Goal: Submit feedback/report problem: Submit feedback/report problem

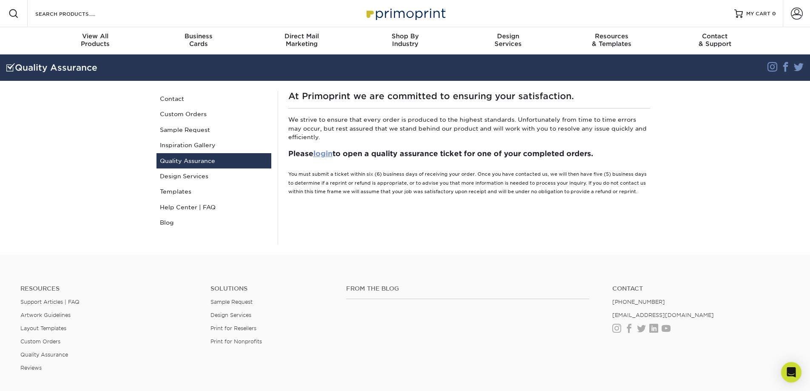
click at [326, 152] on link "login" at bounding box center [323, 153] width 19 height 9
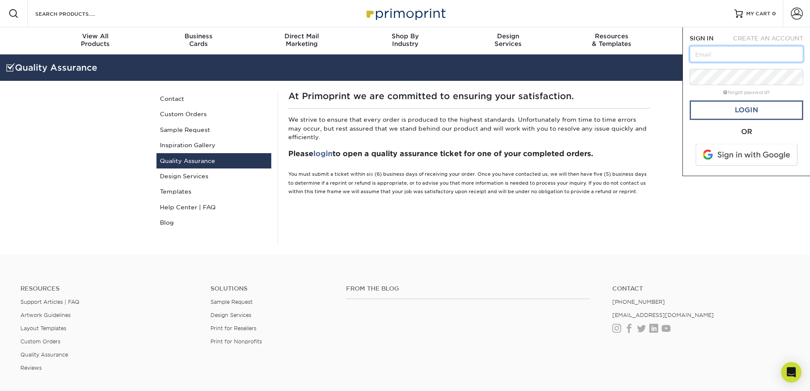
type input "[EMAIL_ADDRESS][DOMAIN_NAME]"
click at [724, 115] on link "Login" at bounding box center [747, 110] width 114 height 20
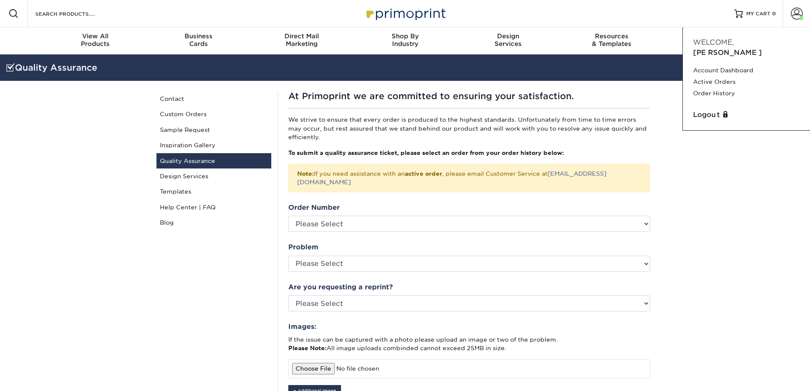
click at [677, 164] on section "Quality Assurance Instagram Facebook Twitter Quality Assurance Contact Custom O…" at bounding box center [405, 302] width 810 height 496
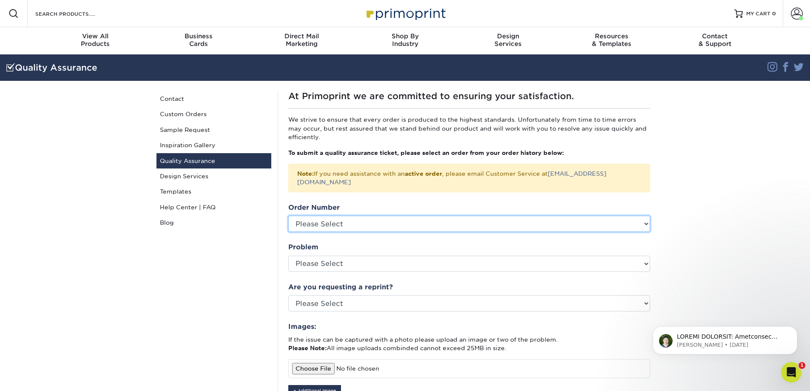
click at [429, 216] on select "Please Select 2592-112889-38898" at bounding box center [469, 224] width 362 height 16
select select "766207"
click at [288, 216] on select "Please Select 2592-112889-38898" at bounding box center [469, 224] width 362 height 16
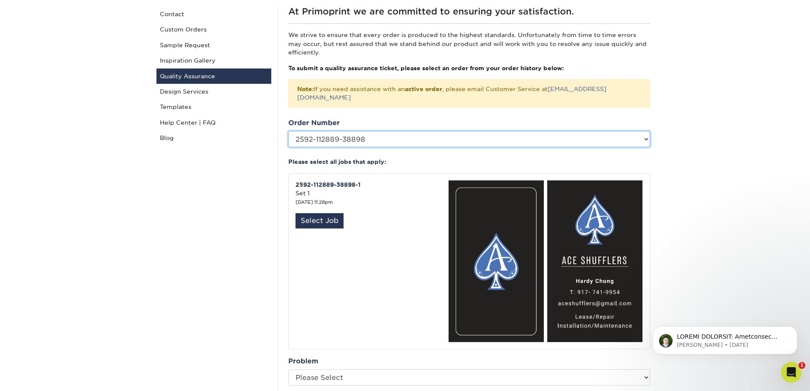
scroll to position [85, 0]
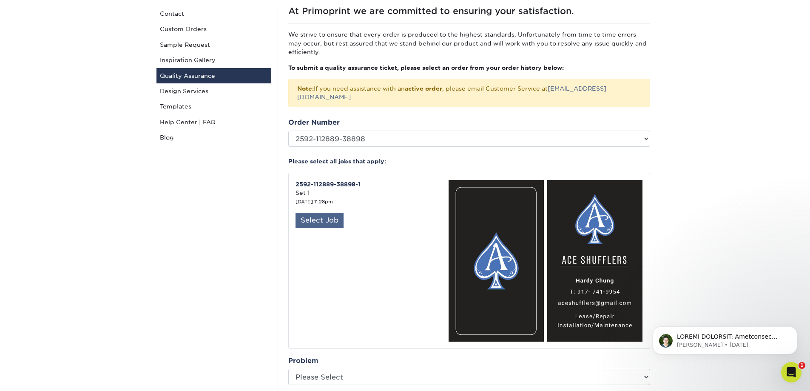
click at [329, 213] on div "Select Job" at bounding box center [320, 220] width 48 height 15
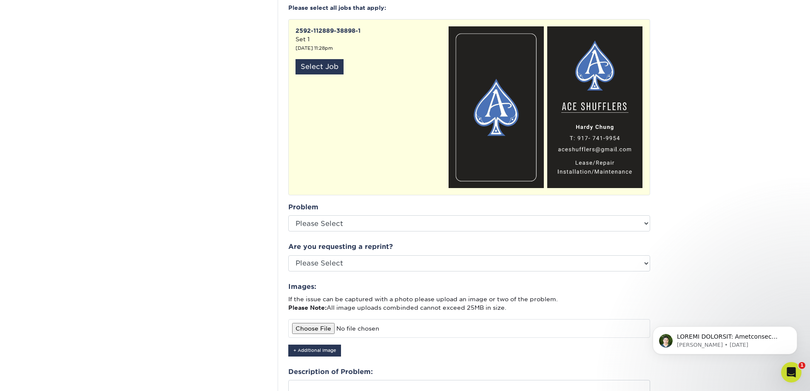
scroll to position [255, 0]
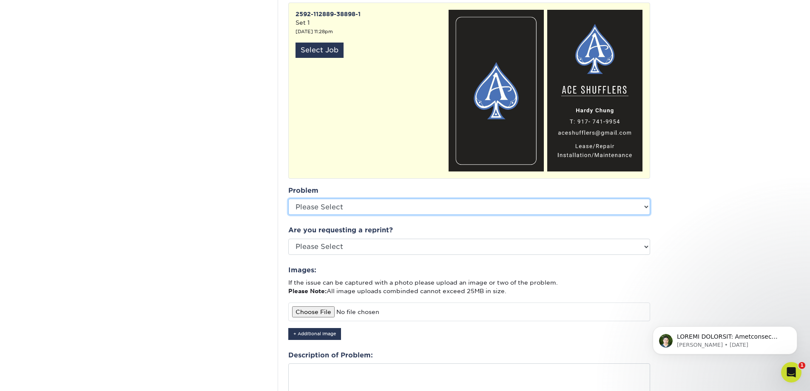
click at [413, 201] on select "Please Select Coating Missing Images Bindery Color Cutting Missing Hardware Shi…" at bounding box center [469, 207] width 362 height 16
select select "Cutting"
click at [288, 199] on select "Please Select Coating Missing Images Bindery Color Cutting Missing Hardware Shi…" at bounding box center [469, 207] width 362 height 16
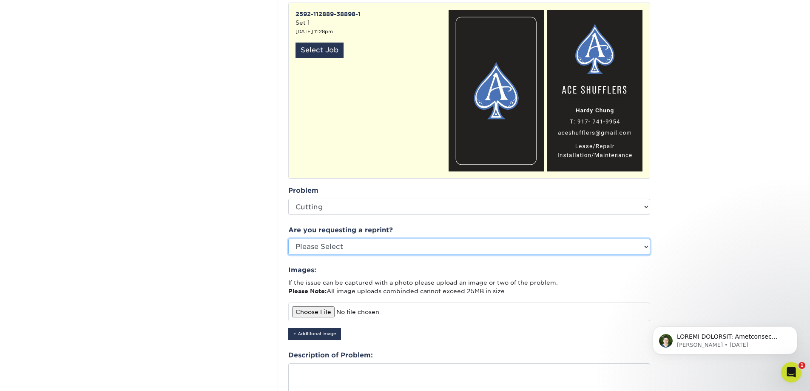
click at [415, 239] on select "Please Select Yes No Other" at bounding box center [469, 247] width 362 height 16
select select "yes"
click at [288, 239] on select "Please Select Yes No Other" at bounding box center [469, 247] width 362 height 16
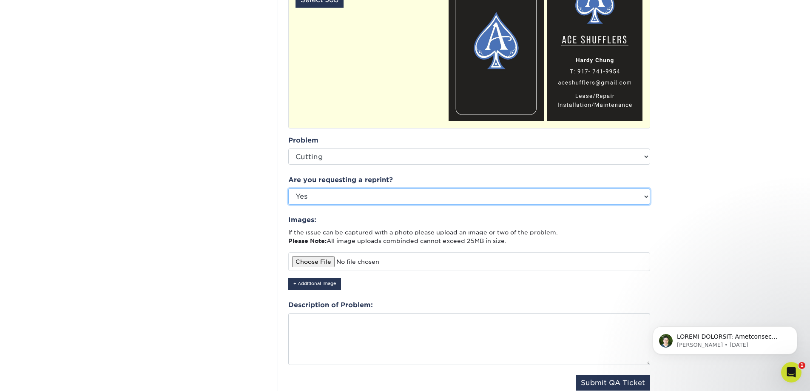
scroll to position [383, 0]
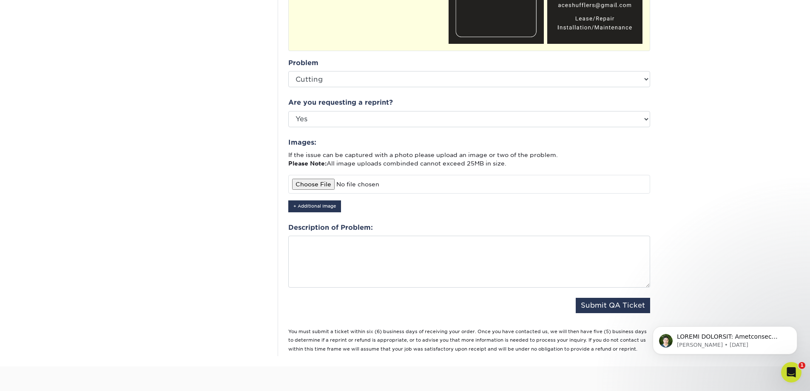
click at [323, 175] on input "file" at bounding box center [469, 184] width 362 height 19
type input "C:\fakepath\77923473965__C930605C-F4FD-49ED-B138-2E96CE644FE5.jpg"
click at [341, 246] on textarea at bounding box center [469, 262] width 362 height 52
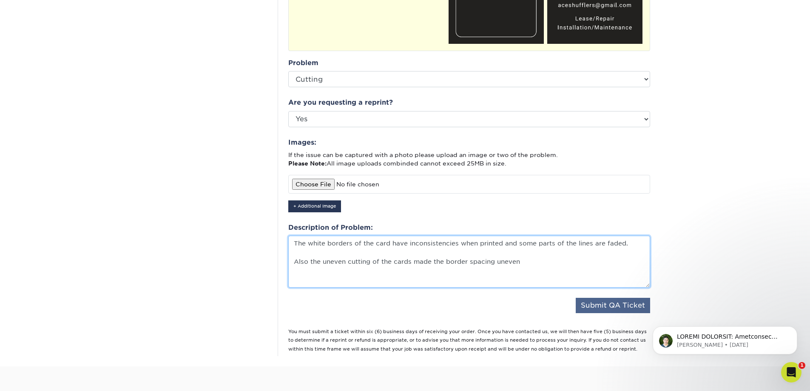
type textarea "The white borders of the card have inconsistencies when printed and some parts …"
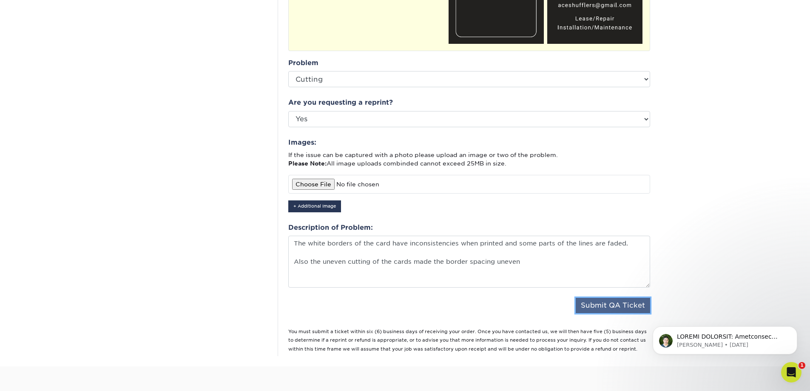
click at [631, 298] on button "Submit QA Ticket" at bounding box center [613, 305] width 74 height 15
